Goal: Task Accomplishment & Management: Manage account settings

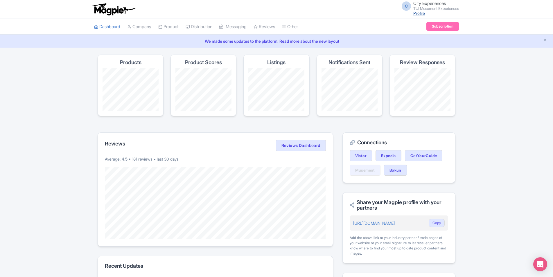
click at [416, 14] on link "Profile" at bounding box center [419, 13] width 12 height 5
click at [431, 8] on small "TUI Musement Experiences" at bounding box center [436, 9] width 46 height 4
click at [438, 7] on small "TUI Musement Experiences" at bounding box center [436, 9] width 46 height 4
click at [435, 11] on div "C City Experiences TUI Musement Experiences Profile Users Settings Sign out" at bounding box center [428, 9] width 61 height 16
click at [422, 7] on small "TUI Musement Experiences" at bounding box center [436, 9] width 46 height 4
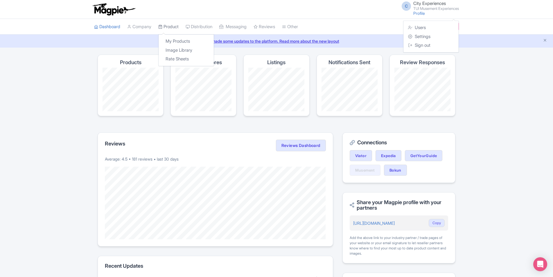
click at [174, 26] on link "Product" at bounding box center [168, 27] width 20 height 16
click at [178, 44] on link "My Products" at bounding box center [186, 41] width 55 height 9
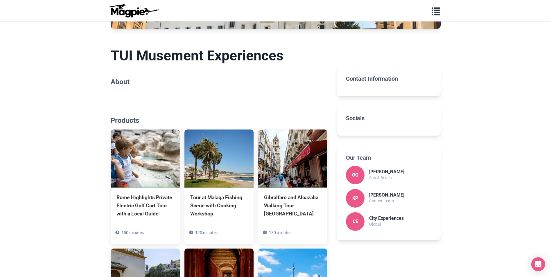
scroll to position [116, 0]
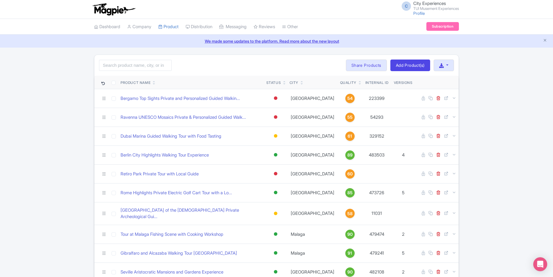
click at [345, 81] on div "Quality" at bounding box center [350, 82] width 20 height 5
click at [359, 82] on icon at bounding box center [360, 83] width 3 height 3
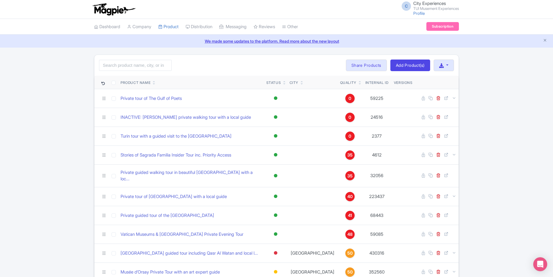
click at [359, 82] on icon at bounding box center [360, 83] width 3 height 3
click at [359, 81] on icon at bounding box center [360, 81] width 3 height 3
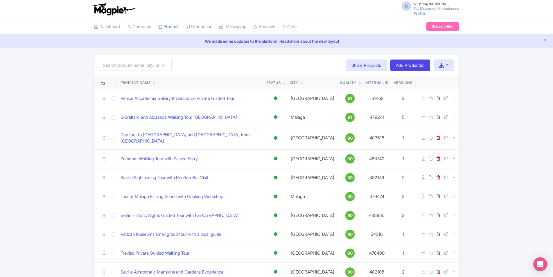
click at [199, 28] on link "Distribution" at bounding box center [199, 27] width 27 height 16
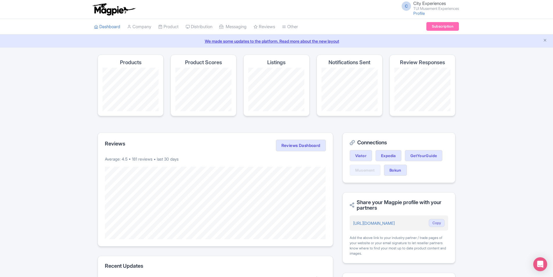
click at [413, 9] on small "TUI Musement Experiences" at bounding box center [436, 9] width 46 height 4
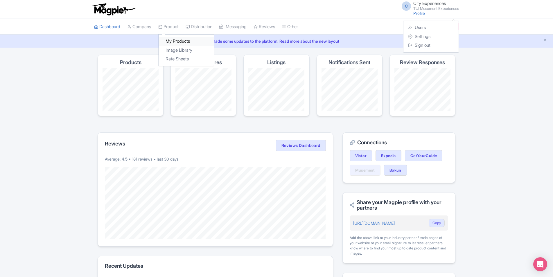
click at [172, 40] on link "My Products" at bounding box center [186, 41] width 55 height 9
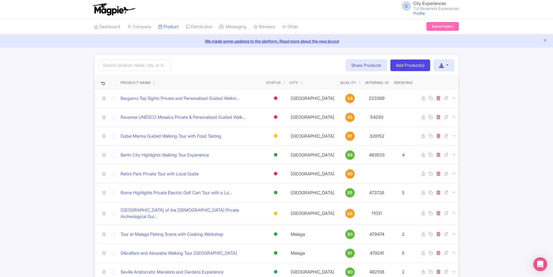
click at [424, 7] on small "TUI Musement Experiences" at bounding box center [436, 9] width 46 height 4
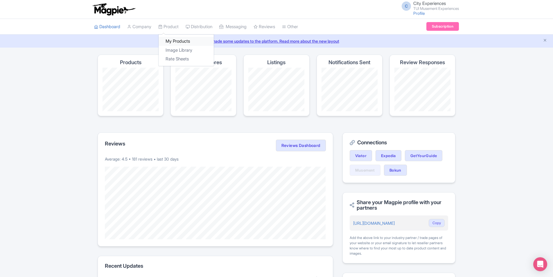
click at [177, 41] on link "My Products" at bounding box center [186, 41] width 55 height 9
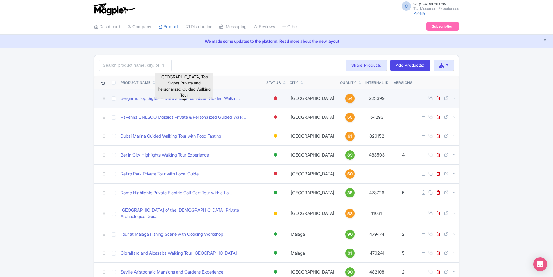
click at [237, 96] on link "Bergamo Top Sights Private and Personalized Guided Walkin..." at bounding box center [180, 98] width 119 height 7
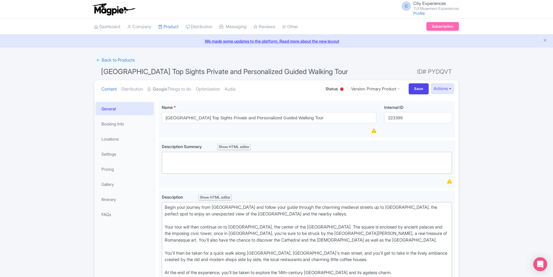
scroll to position [29, 0]
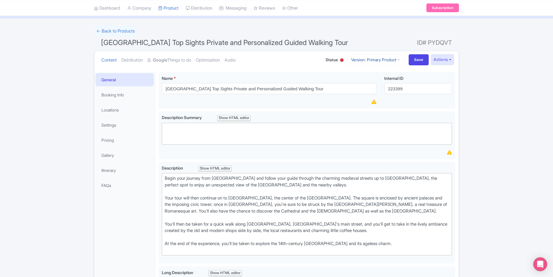
click at [397, 58] on icon at bounding box center [398, 60] width 3 height 4
